Goal: Task Accomplishment & Management: Use online tool/utility

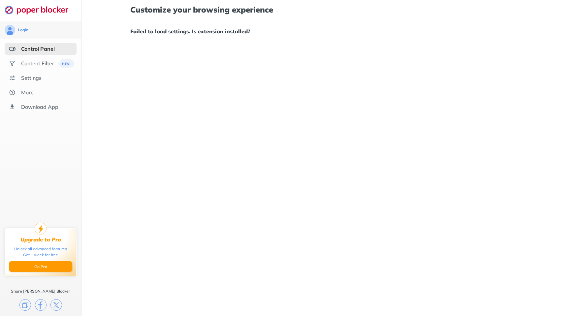
click at [199, 32] on h1 "Failed to load settings. Is extension installed?" at bounding box center [325, 31] width 391 height 9
click at [36, 75] on div "Settings" at bounding box center [31, 78] width 20 height 7
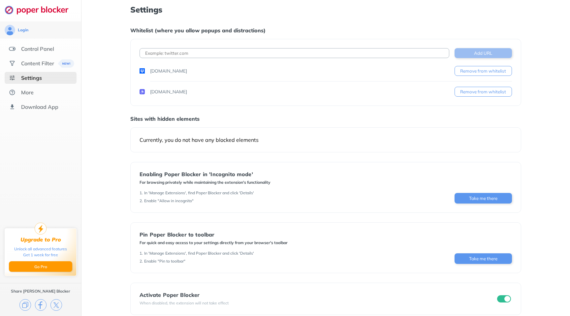
click at [491, 53] on button "Add URL" at bounding box center [483, 53] width 57 height 10
click at [255, 53] on input at bounding box center [295, 53] width 310 height 10
type input "[DOMAIN_NAME]"
click at [483, 53] on button "Add URL" at bounding box center [483, 53] width 57 height 10
